Goal: Information Seeking & Learning: Learn about a topic

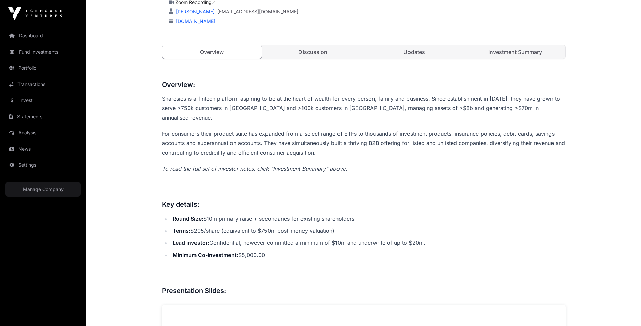
scroll to position [230, 0]
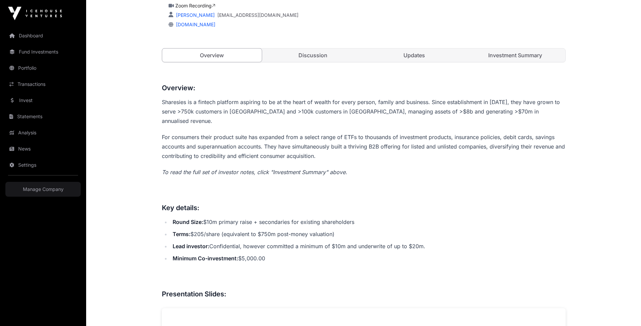
click at [516, 56] on link "Investment Summary" at bounding box center [516, 54] width 100 height 13
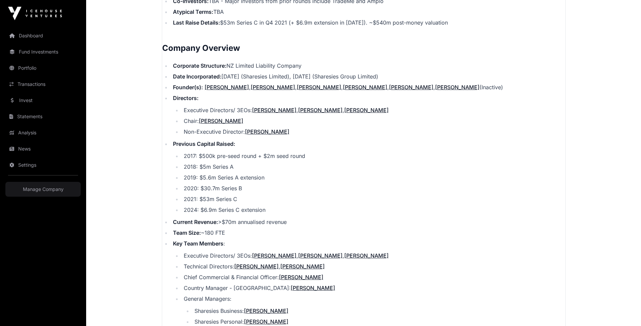
scroll to position [725, 0]
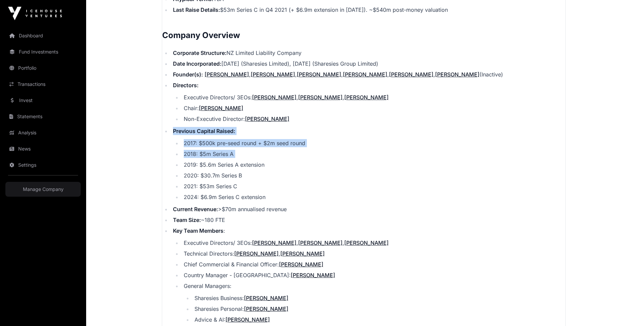
drag, startPoint x: 173, startPoint y: 121, endPoint x: 305, endPoint y: 152, distance: 135.4
click at [305, 152] on li "Previous Capital Raised: 2017: $500k pre-seed round + $2m seed round 2018: $5m …" at bounding box center [368, 164] width 395 height 74
click at [305, 152] on ul "2017: $500k pre-seed round + $2m seed round 2018: $5m Series A 2019: $5.6m Seri…" at bounding box center [369, 170] width 393 height 62
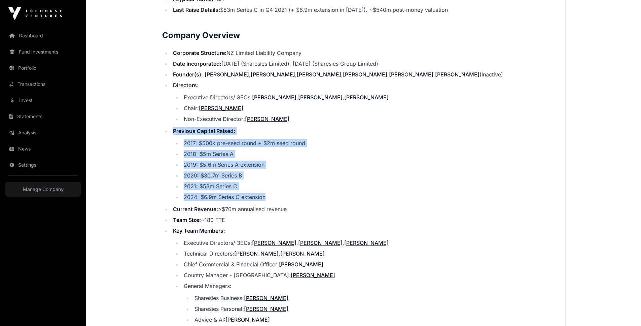
drag, startPoint x: 291, startPoint y: 125, endPoint x: 308, endPoint y: 192, distance: 68.8
click at [308, 192] on li "Previous Capital Raised: 2017: $500k pre-seed round + $2m seed round 2018: $5m …" at bounding box center [368, 164] width 395 height 74
click at [308, 193] on li "2024: $6.9m Series C extension" at bounding box center [374, 197] width 384 height 8
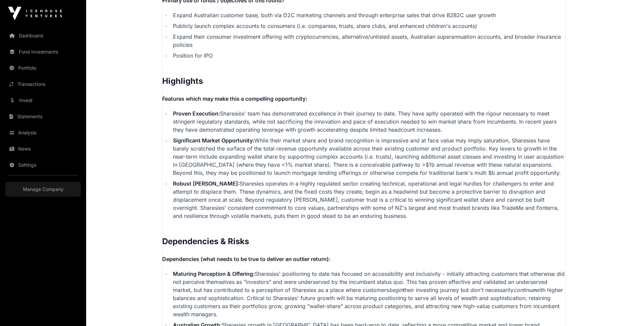
scroll to position [1614, 0]
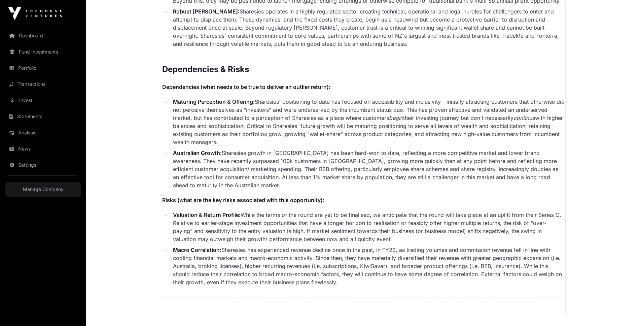
click at [30, 66] on link "Portfolio" at bounding box center [42, 68] width 75 height 15
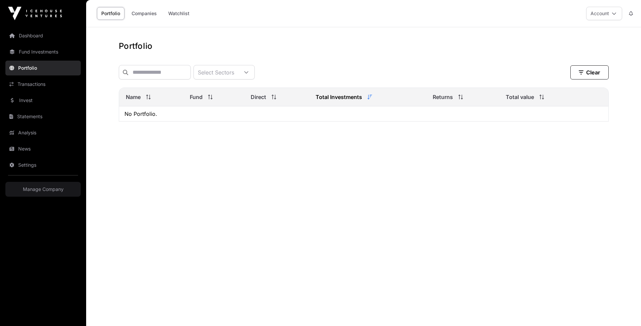
click at [34, 99] on link "Invest" at bounding box center [42, 100] width 75 height 15
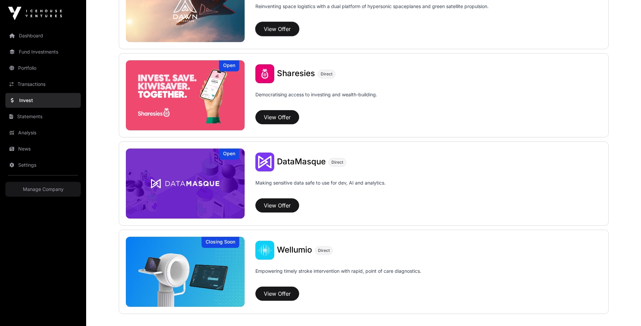
scroll to position [815, 0]
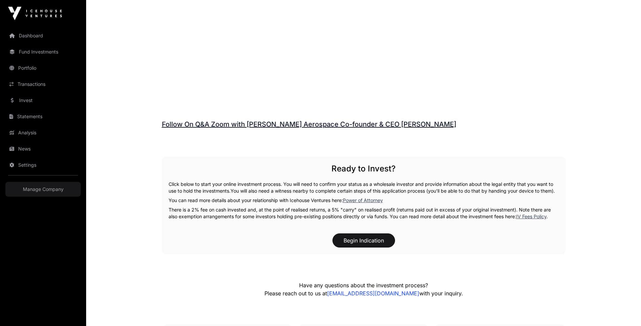
scroll to position [979, 0]
